Goal: Task Accomplishment & Management: Manage account settings

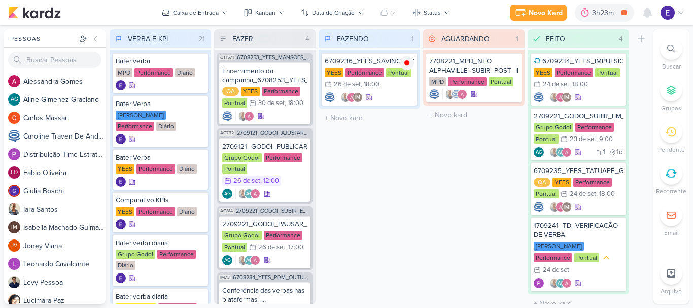
scroll to position [68, 0]
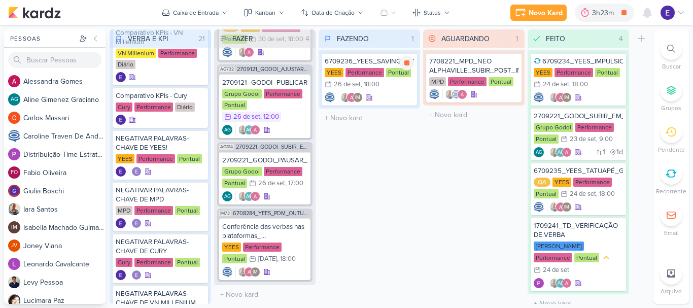
click at [382, 98] on div "IM" at bounding box center [369, 97] width 89 height 10
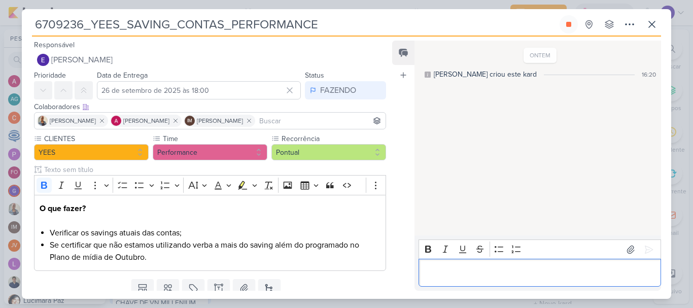
click at [454, 270] on p "Editor editing area: main" at bounding box center [539, 273] width 232 height 12
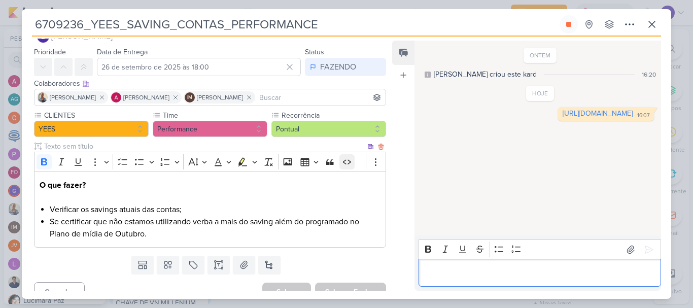
scroll to position [37, 0]
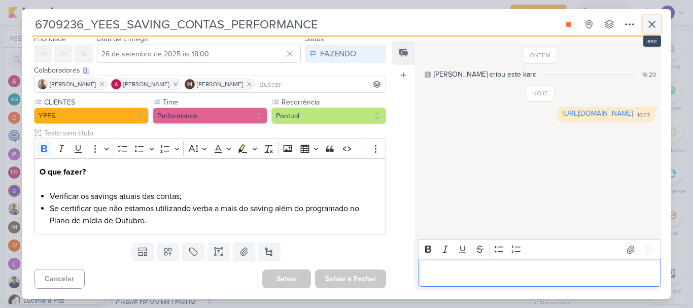
click at [649, 24] on icon at bounding box center [651, 24] width 12 height 12
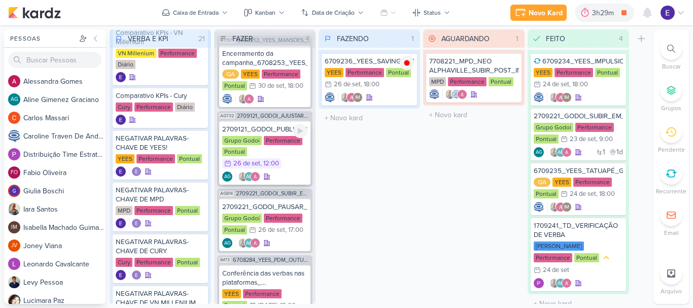
scroll to position [0, 0]
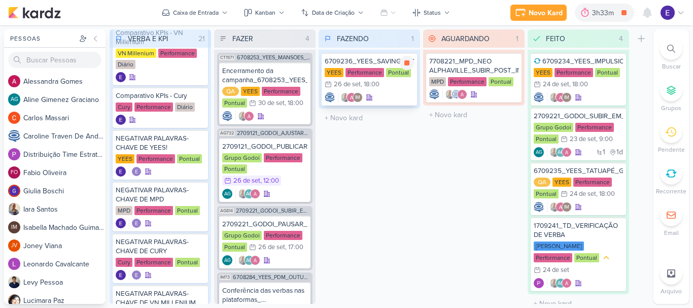
click at [386, 91] on div "6709236_YEES_SAVING_CONTAS_PERFORMANCE [GEOGRAPHIC_DATA] Performance Pontual 26…" at bounding box center [368, 79] width 95 height 53
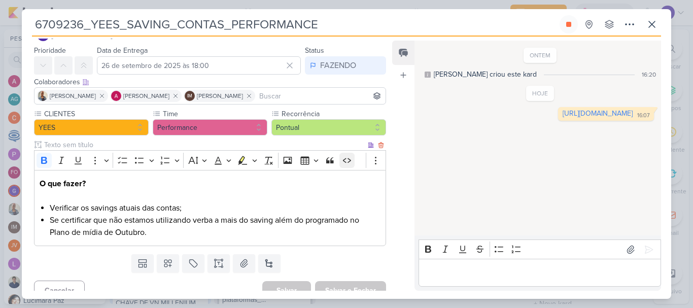
scroll to position [37, 0]
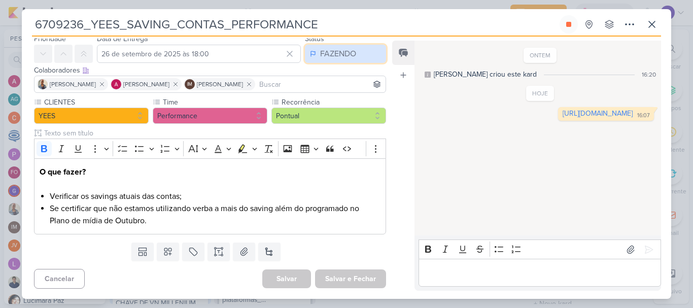
click at [329, 53] on div "FAZENDO" at bounding box center [338, 54] width 36 height 12
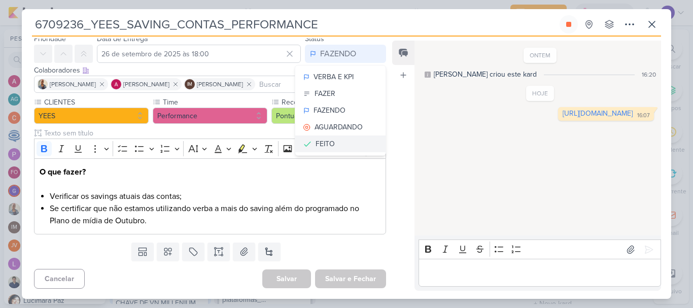
click at [337, 141] on button "FEITO" at bounding box center [340, 143] width 90 height 17
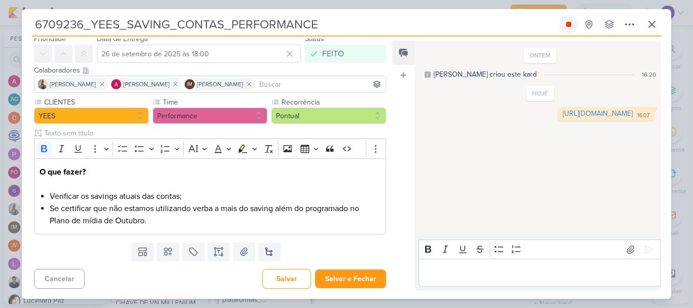
click at [568, 32] on button at bounding box center [568, 24] width 18 height 18
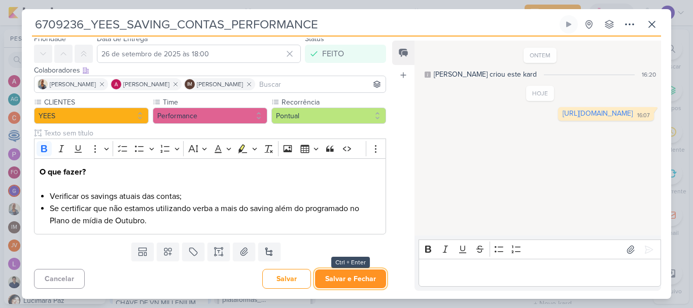
click at [351, 277] on button "Salvar e Fechar" at bounding box center [350, 278] width 71 height 19
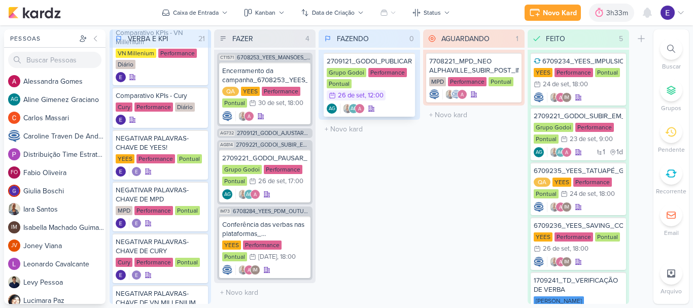
scroll to position [0, 0]
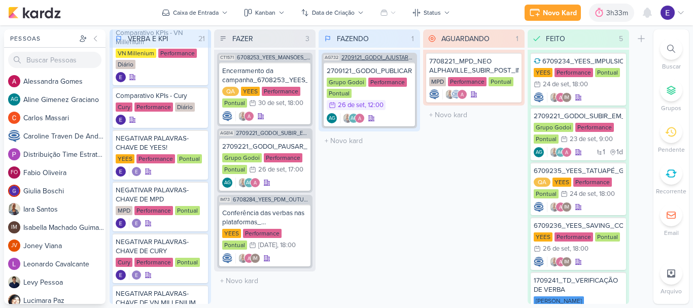
click at [406, 59] on span "2709121_GODOI_AJUSTAR_VIDEO_PERFORMANCE_AB" at bounding box center [378, 58] width 74 height 6
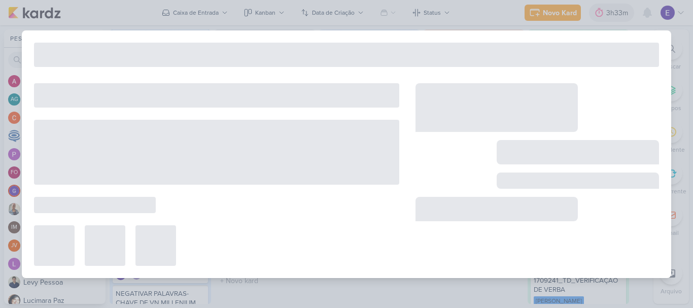
type input "2709121_GODOI_AJUSTAR_VIDEO_PERFORMANCE_AB"
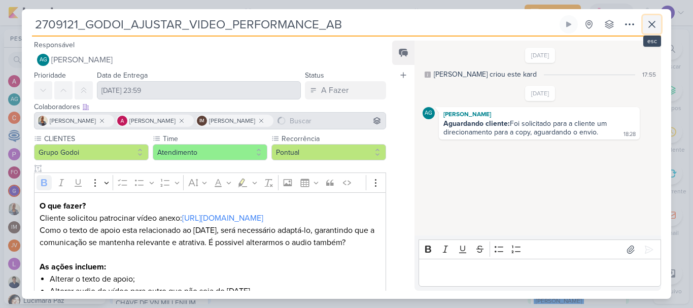
click at [654, 28] on icon at bounding box center [651, 24] width 12 height 12
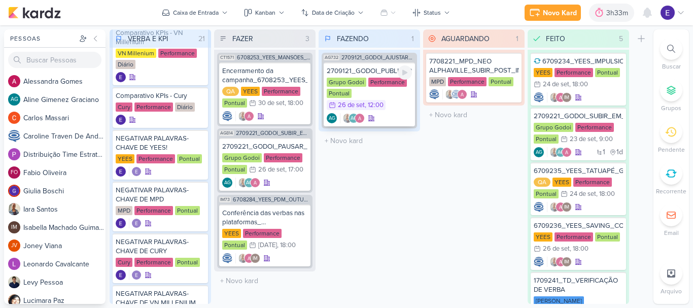
click at [404, 105] on div "Grupo Godoi Performance Pontual 26/9 [DATE] 12:00" at bounding box center [369, 94] width 85 height 33
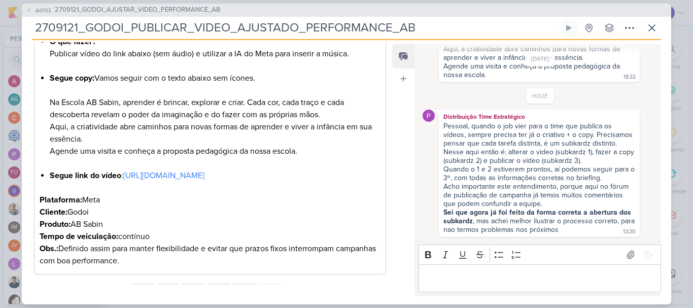
scroll to position [139, 0]
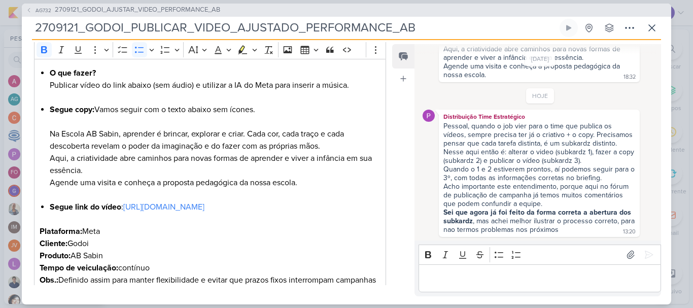
click at [426, 116] on img at bounding box center [428, 116] width 12 height 12
click at [453, 120] on div "Distribuição Time Estratégico" at bounding box center [539, 117] width 197 height 10
click at [498, 120] on div "Distribuição Time Estratégico" at bounding box center [539, 117] width 197 height 10
click at [503, 120] on div "Distribuição Time Estratégico" at bounding box center [539, 117] width 197 height 10
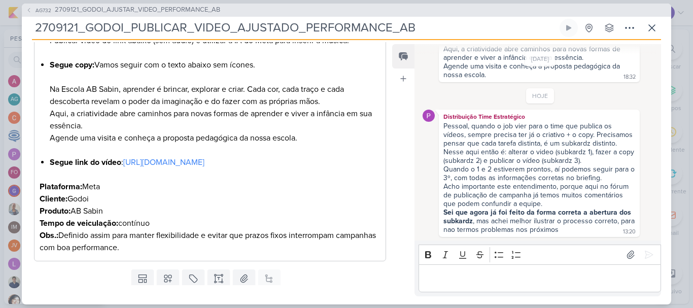
scroll to position [240, 0]
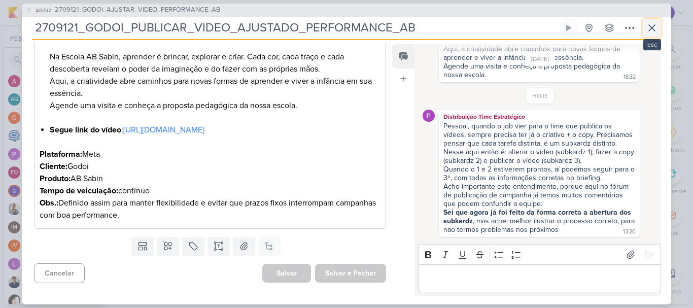
click at [654, 33] on icon at bounding box center [651, 28] width 12 height 12
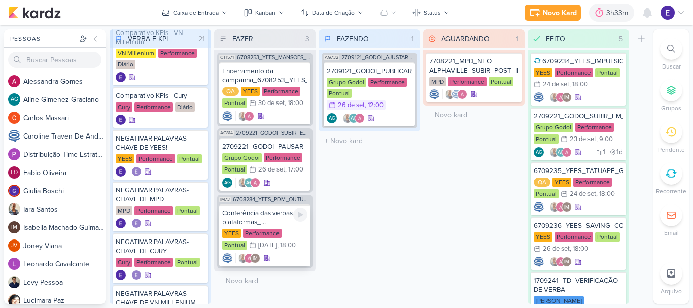
click at [293, 245] on div "YEES Performance Pontual 1/10 [DATE] 18:00" at bounding box center [264, 240] width 85 height 22
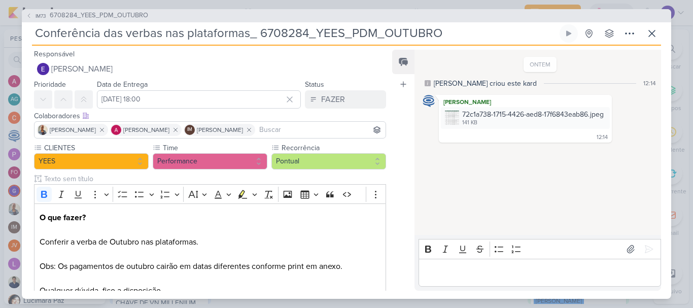
click at [484, 267] on p "Editor editing area: main" at bounding box center [539, 272] width 232 height 12
click at [648, 41] on button at bounding box center [651, 33] width 18 height 18
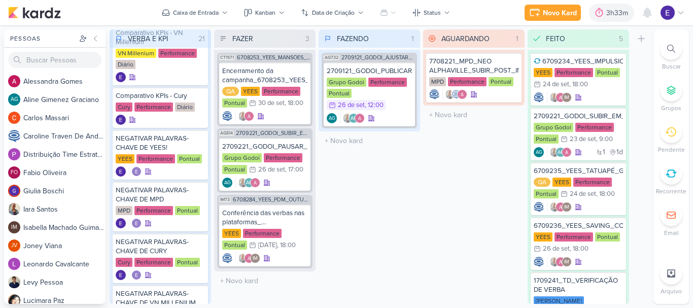
click at [390, 218] on div "FAZENDO 1 Mover Para Esquerda Mover Para Direita [GEOGRAPHIC_DATA] AG732 270912…" at bounding box center [368, 166] width 101 height 274
click at [401, 112] on div "2709121_GODOI_PUBLICAR_VIDEO_AJUSTADO_PERFORMANCE_AB Grupo Godoi Performance Po…" at bounding box center [368, 94] width 91 height 64
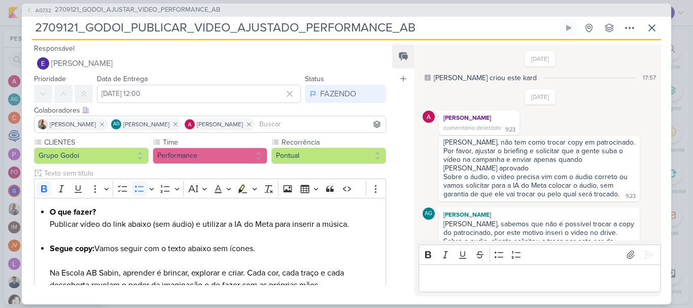
scroll to position [419, 0]
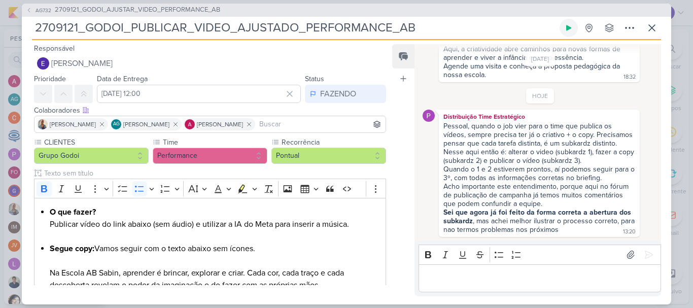
click at [569, 32] on button at bounding box center [568, 28] width 18 height 18
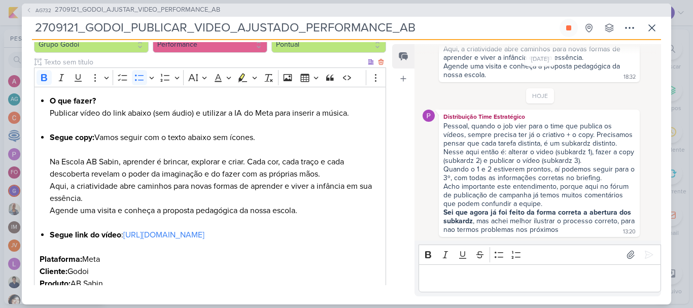
scroll to position [152, 0]
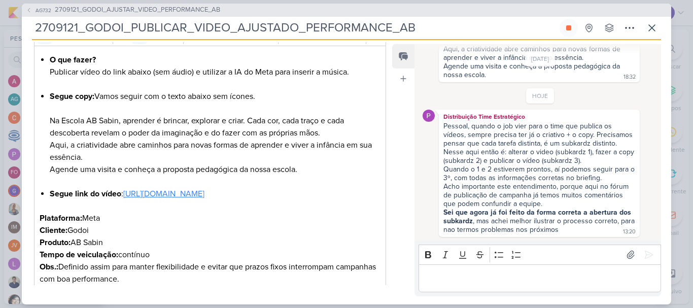
click at [204, 199] on link "[URL][DOMAIN_NAME]" at bounding box center [163, 194] width 81 height 10
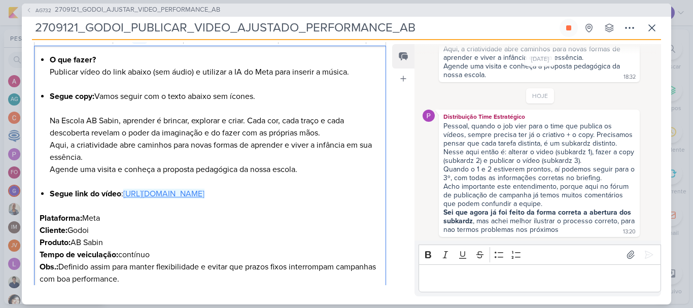
click at [204, 199] on link "[URL][DOMAIN_NAME]" at bounding box center [163, 194] width 81 height 10
click at [465, 274] on p "Editor editing area: main" at bounding box center [539, 278] width 232 height 12
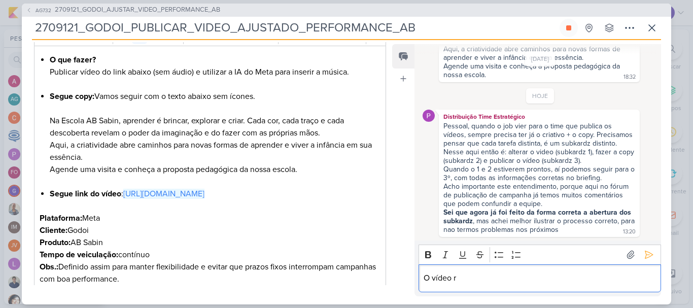
click at [482, 274] on p "O vídeo r" at bounding box center [539, 278] width 232 height 12
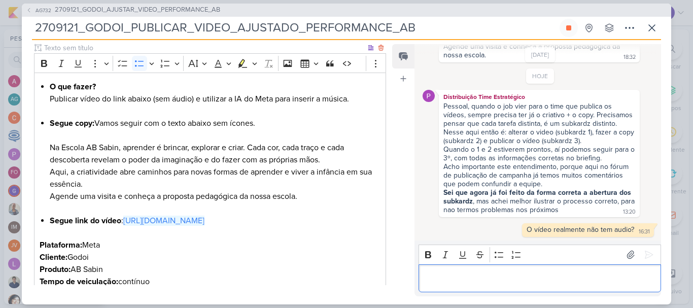
scroll to position [101, 0]
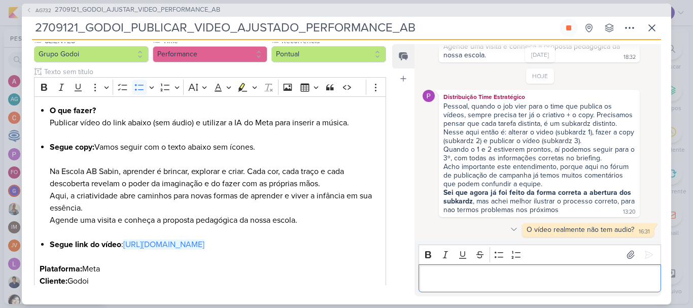
click at [510, 230] on icon at bounding box center [514, 229] width 8 height 8
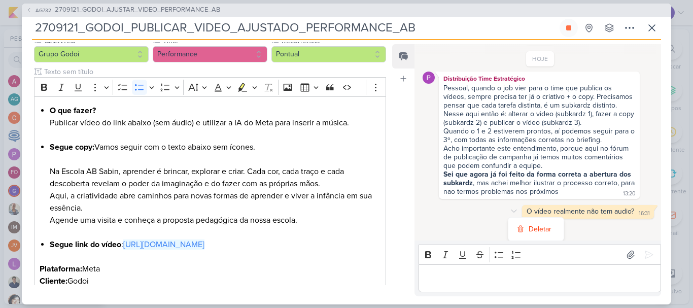
scroll to position [457, 0]
click at [529, 225] on div "Deletar" at bounding box center [539, 229] width 23 height 11
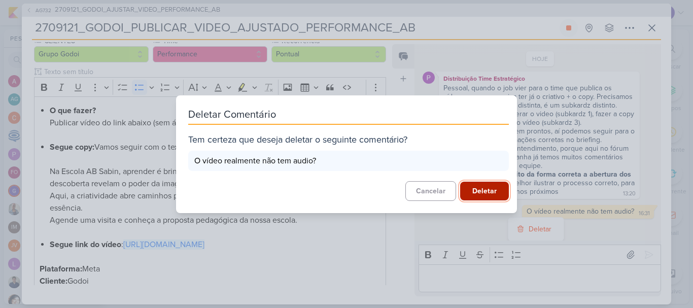
click at [498, 195] on button "Deletar" at bounding box center [484, 191] width 49 height 19
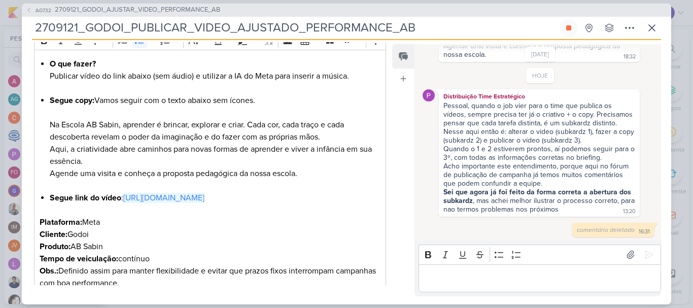
scroll to position [139, 0]
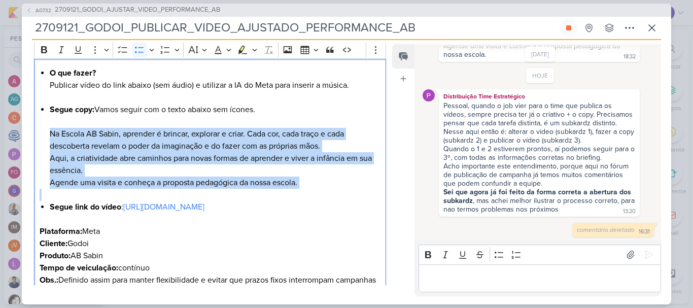
drag, startPoint x: 48, startPoint y: 133, endPoint x: 340, endPoint y: 193, distance: 298.7
click at [340, 193] on div "O que fazer? Publicar vídeo do link abaixo (sem áudio) e utilizar a IA do Meta …" at bounding box center [210, 182] width 352 height 247
copy li "Na Escola AB Sabin, aprender é brincar, explorar e criar. Cada cor, cada traço …"
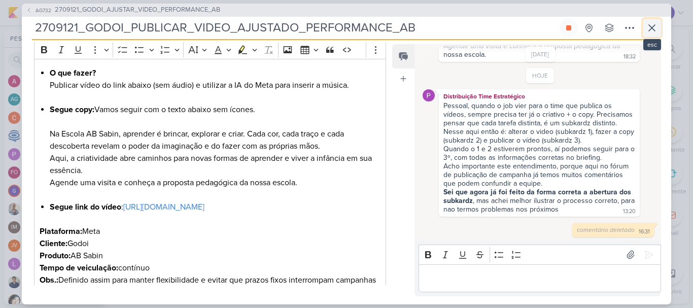
click at [654, 35] on button at bounding box center [651, 28] width 18 height 18
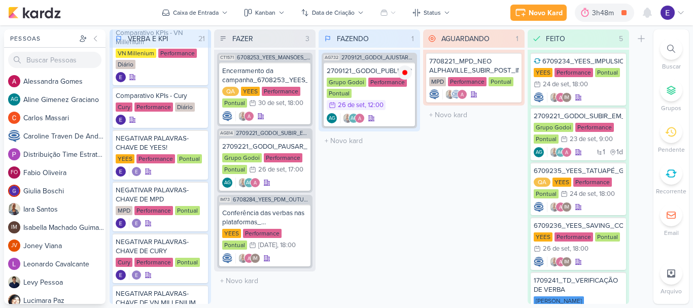
click at [519, 187] on div "AGUARDANDO 1 Mover Para Esquerda Mover Para Direita [GEOGRAPHIC_DATA] 7708221_M…" at bounding box center [473, 166] width 101 height 274
click at [295, 253] on div "IM" at bounding box center [264, 258] width 85 height 10
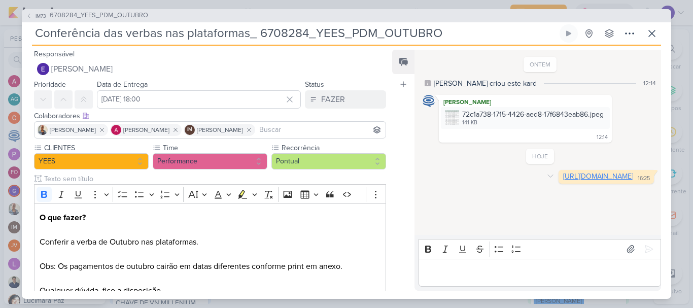
click at [563, 181] on link "[URL][DOMAIN_NAME]" at bounding box center [598, 176] width 70 height 9
click at [647, 34] on icon at bounding box center [651, 33] width 12 height 12
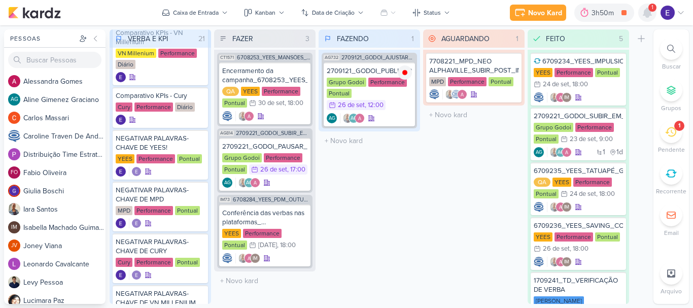
click at [650, 17] on icon at bounding box center [647, 13] width 12 height 12
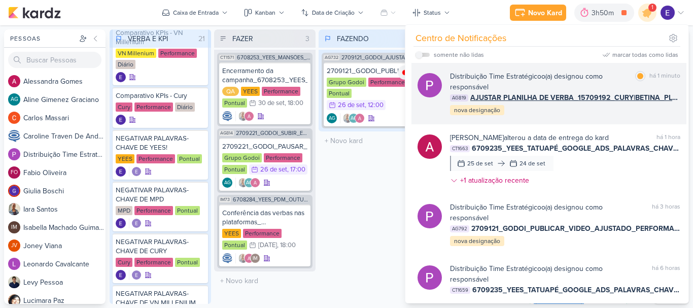
click at [647, 111] on div "Distribuição Time Estratégico o(a) designou como responsável marcar como lida h…" at bounding box center [565, 93] width 230 height 45
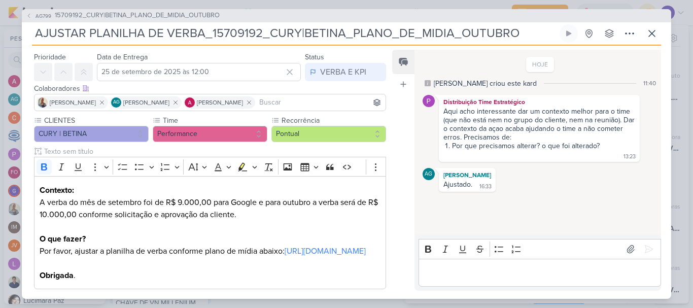
scroll to position [0, 0]
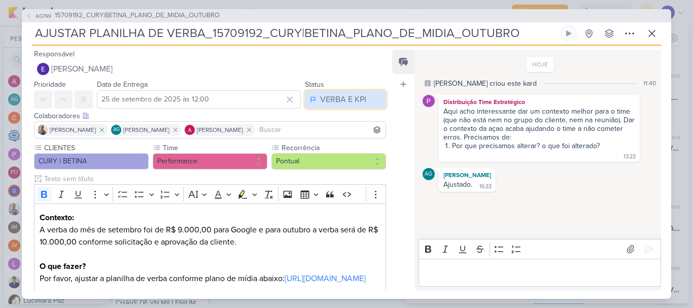
click at [322, 100] on div "VERBA E KPI" at bounding box center [343, 99] width 46 height 12
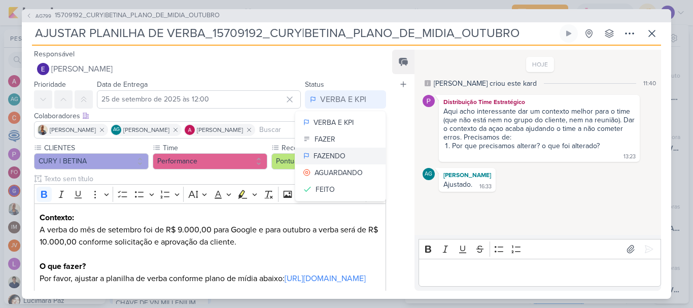
click at [332, 151] on div "FAZENDO" at bounding box center [329, 156] width 32 height 11
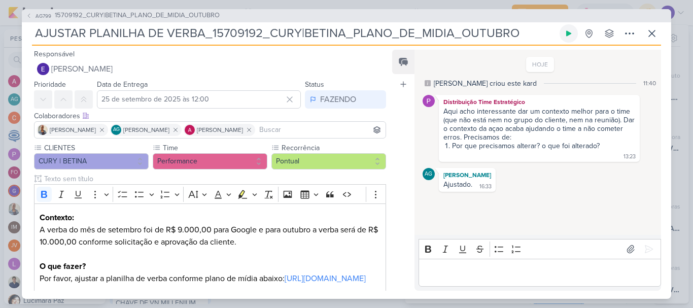
click at [565, 37] on icon at bounding box center [568, 33] width 8 height 8
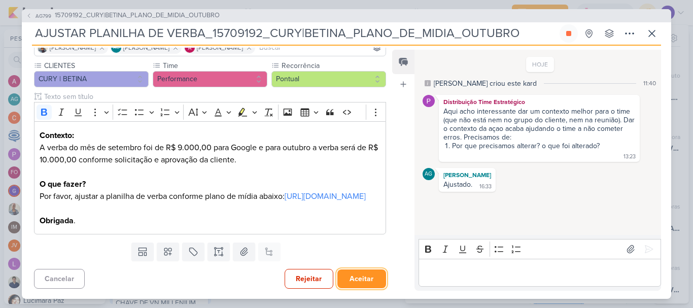
click at [354, 283] on button "Aceitar" at bounding box center [361, 278] width 49 height 19
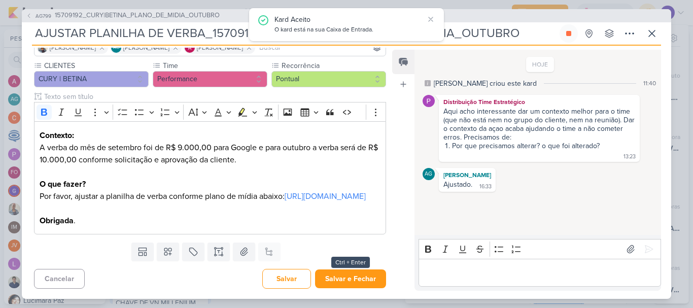
scroll to position [106, 0]
click at [284, 191] on link "[URL][DOMAIN_NAME]" at bounding box center [324, 196] width 81 height 10
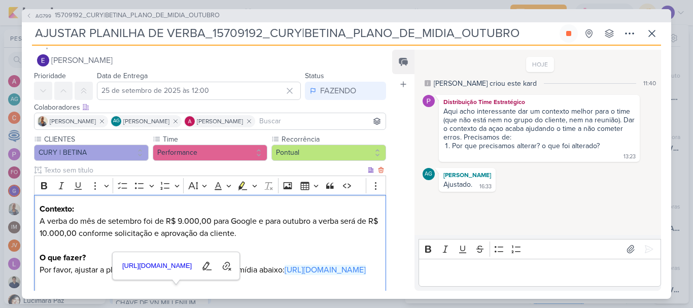
scroll to position [0, 0]
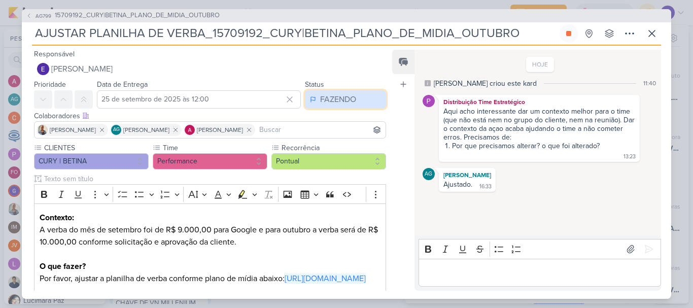
click at [322, 106] on button "FAZENDO" at bounding box center [345, 99] width 81 height 18
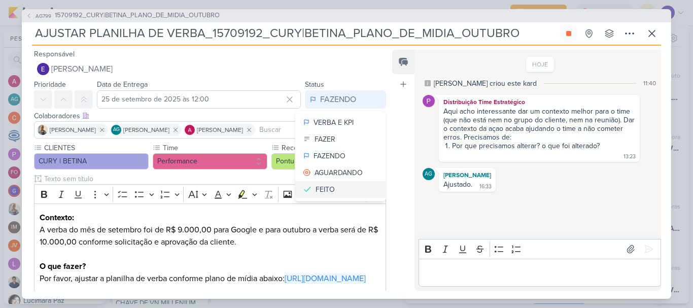
click at [332, 184] on button "FEITO" at bounding box center [340, 189] width 90 height 17
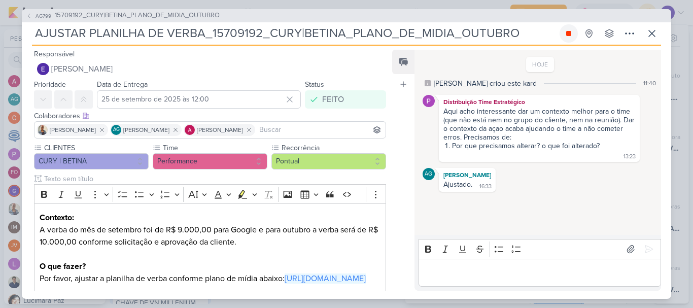
click at [569, 38] on button at bounding box center [568, 33] width 18 height 18
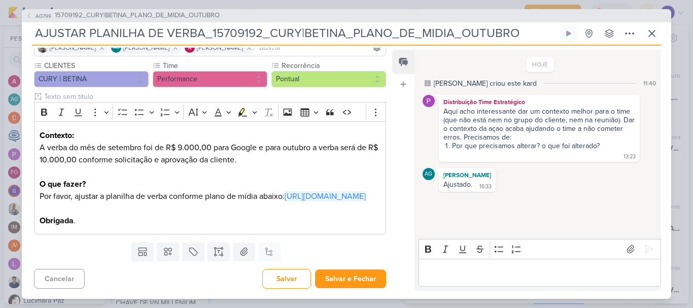
scroll to position [106, 0]
click at [357, 276] on button "Salvar e Fechar" at bounding box center [350, 278] width 71 height 19
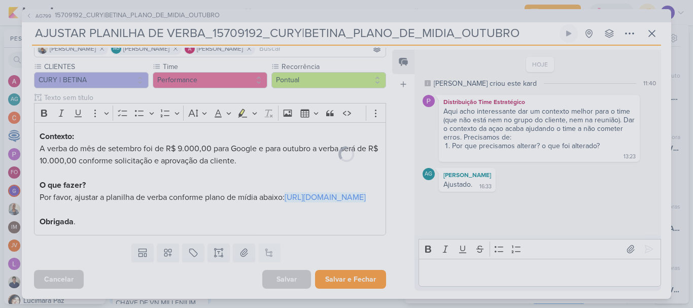
scroll to position [105, 0]
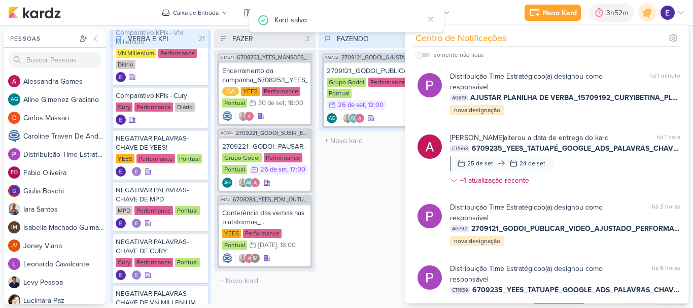
click at [371, 227] on div "FAZENDO 1 Mover Para Esquerda Mover Para Direita [GEOGRAPHIC_DATA] AG732 270912…" at bounding box center [368, 166] width 101 height 274
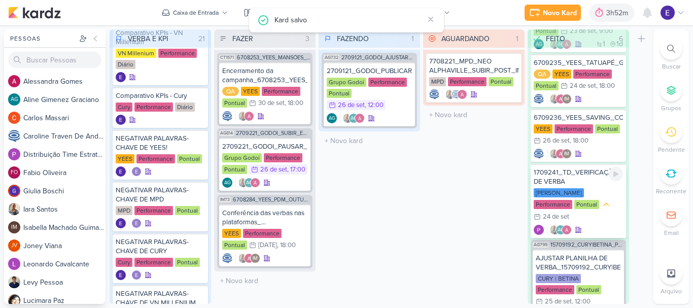
scroll to position [131, 0]
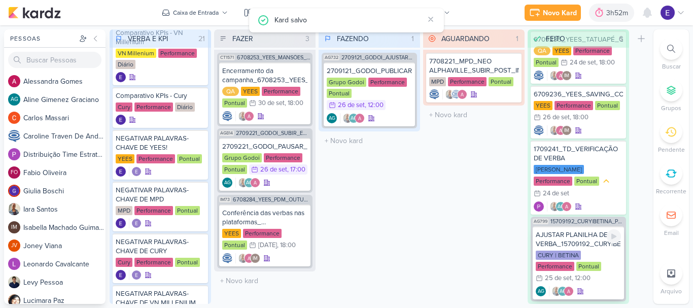
click at [571, 275] on div "25 de set" at bounding box center [558, 278] width 27 height 7
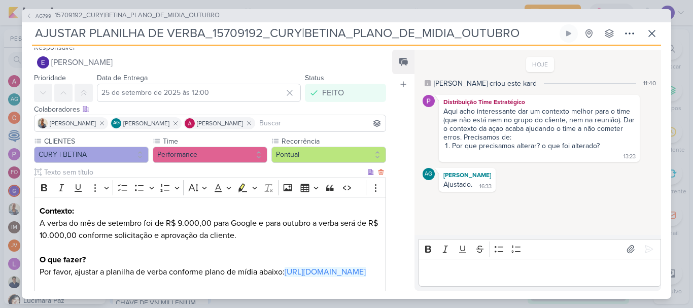
scroll to position [0, 0]
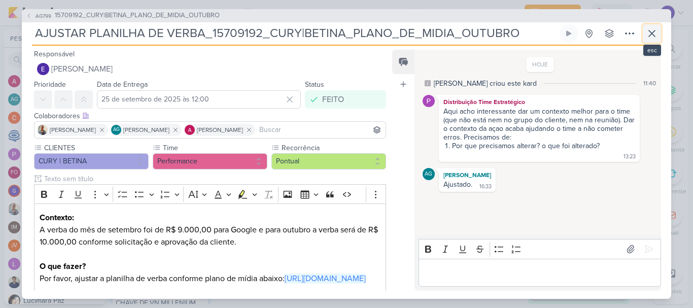
click at [651, 32] on icon at bounding box center [651, 33] width 6 height 6
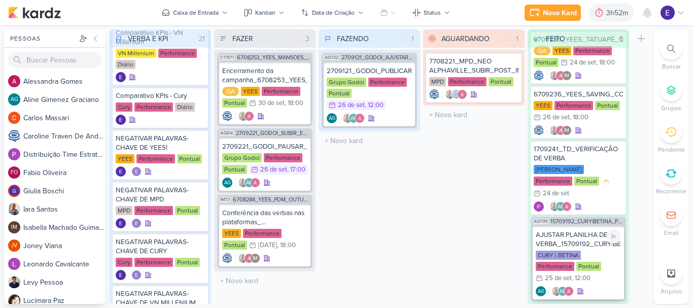
click at [601, 286] on div "AG AG" at bounding box center [577, 291] width 85 height 10
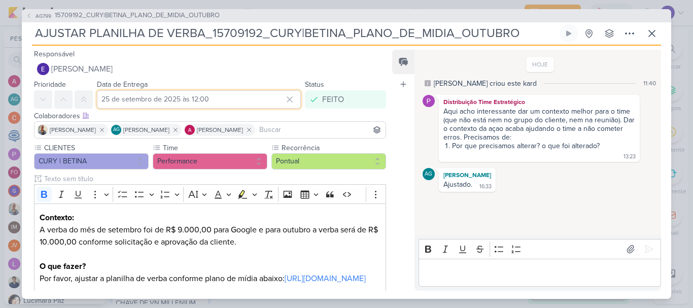
click at [241, 95] on input "25 de setembro de 2025 às 12:00" at bounding box center [199, 99] width 204 height 18
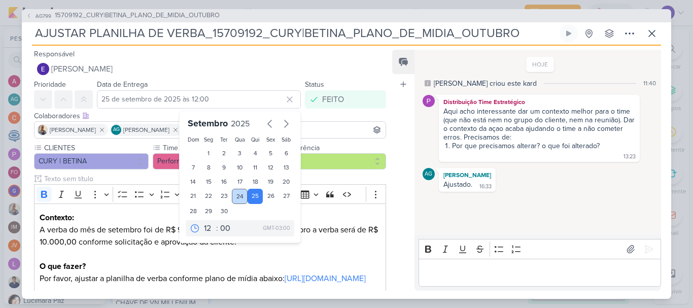
click at [236, 203] on div "24" at bounding box center [240, 196] width 16 height 15
type input "[DATE] 12:00"
click at [202, 227] on select "00 01 02 03 04 05 06 07 08 09 10 11 12 13 14 15 16 17 18 19 20 21 22 23" at bounding box center [209, 228] width 14 height 12
select select "17"
click at [202, 222] on select "00 01 02 03 04 05 06 07 08 09 10 11 12 13 14 15 16 17 18 19 20 21 22 23" at bounding box center [209, 228] width 14 height 12
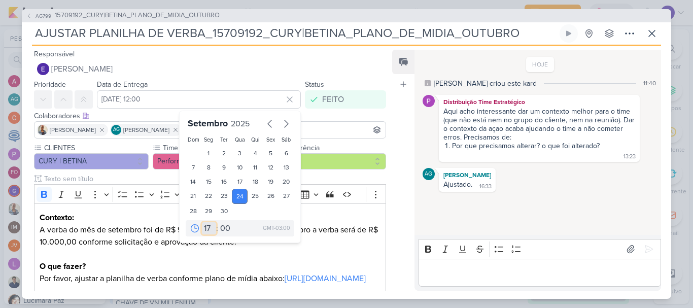
type input "[DATE] 17:00"
click at [392, 96] on div "Feed Atrelar email Solte o email para atrelar ao kard" at bounding box center [403, 170] width 22 height 241
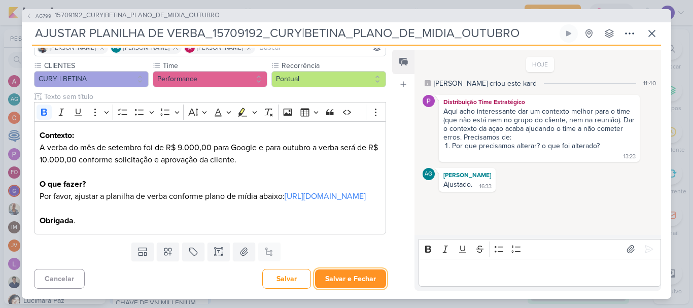
click at [340, 271] on button "Salvar e Fechar" at bounding box center [350, 278] width 71 height 19
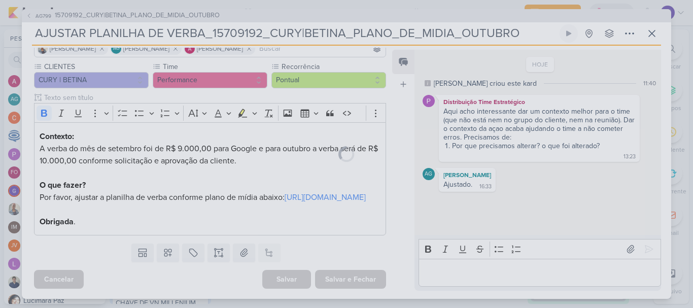
scroll to position [105, 0]
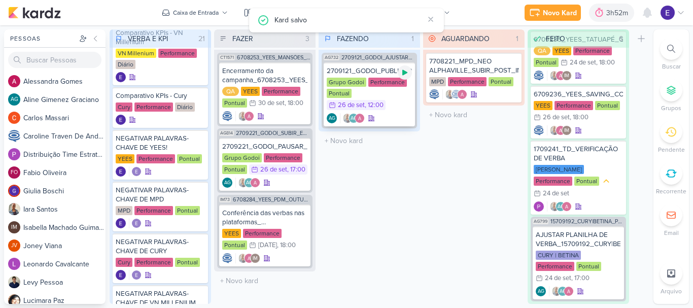
click at [404, 79] on div at bounding box center [405, 72] width 14 height 14
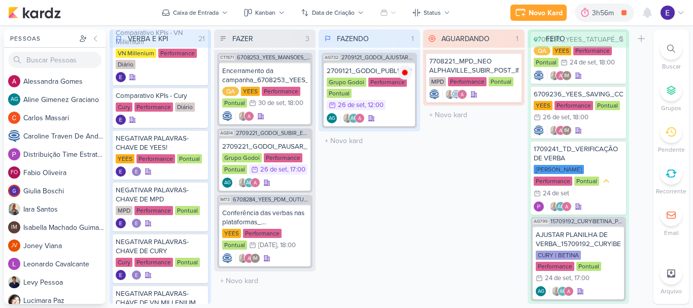
click at [400, 213] on div "FAZENDO 1 Mover Para Esquerda Mover Para Direita [GEOGRAPHIC_DATA] AG732 270912…" at bounding box center [368, 166] width 101 height 274
click at [409, 109] on div "Grupo Godoi Performance Pontual 26/9 [DATE] 12:00" at bounding box center [369, 94] width 85 height 33
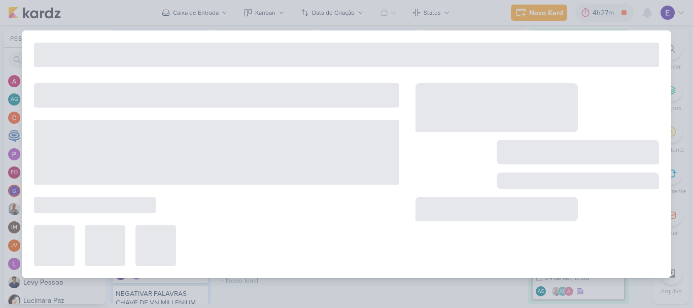
type input "2709121_GODOI_PUBLICAR_VIDEO_AJUSTADO_PERFORMANCE_AB"
type input "[DATE] 12:00"
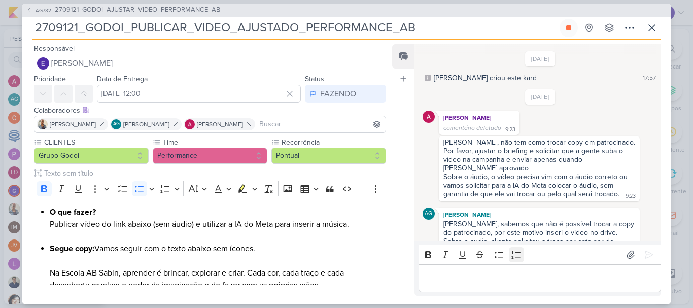
scroll to position [440, 0]
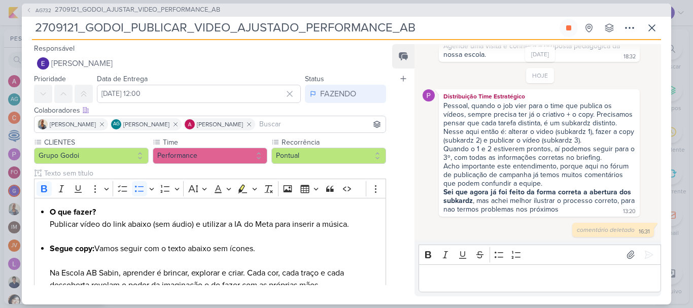
click at [518, 280] on p "Editor editing area: main" at bounding box center [539, 278] width 232 height 12
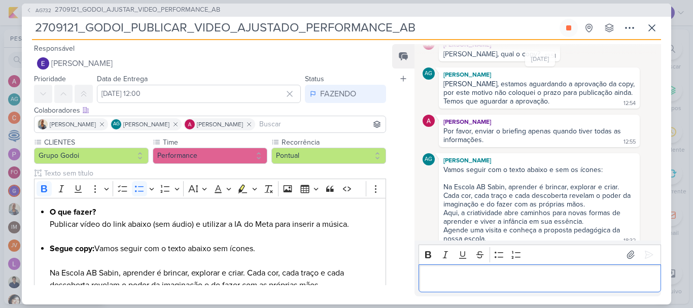
scroll to position [224, 0]
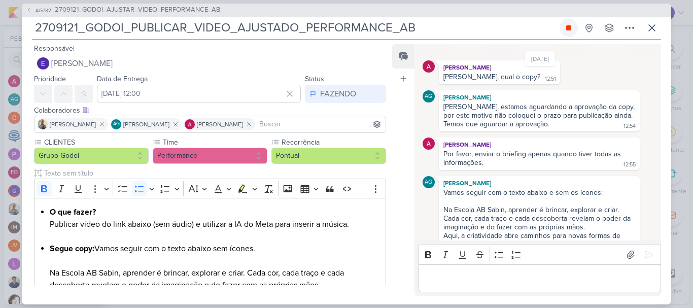
click at [568, 30] on icon at bounding box center [568, 27] width 5 height 5
click at [648, 33] on icon at bounding box center [651, 28] width 12 height 12
